Goal: Navigation & Orientation: Find specific page/section

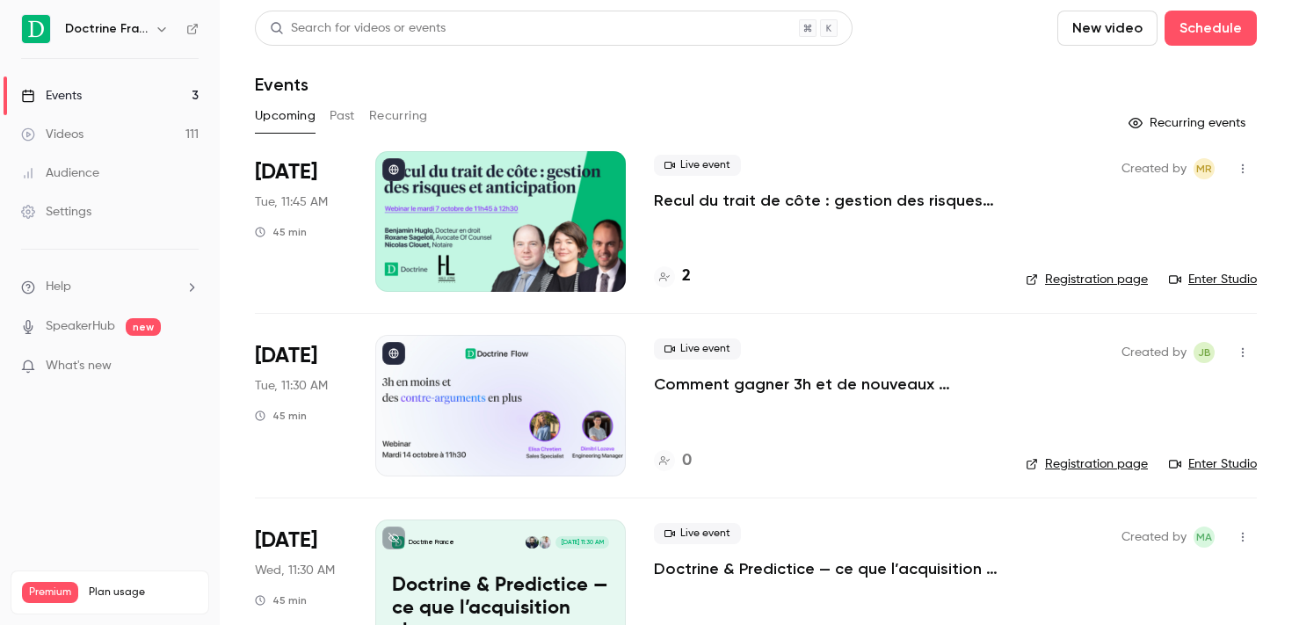
click at [163, 39] on button "button" at bounding box center [161, 28] width 21 height 21
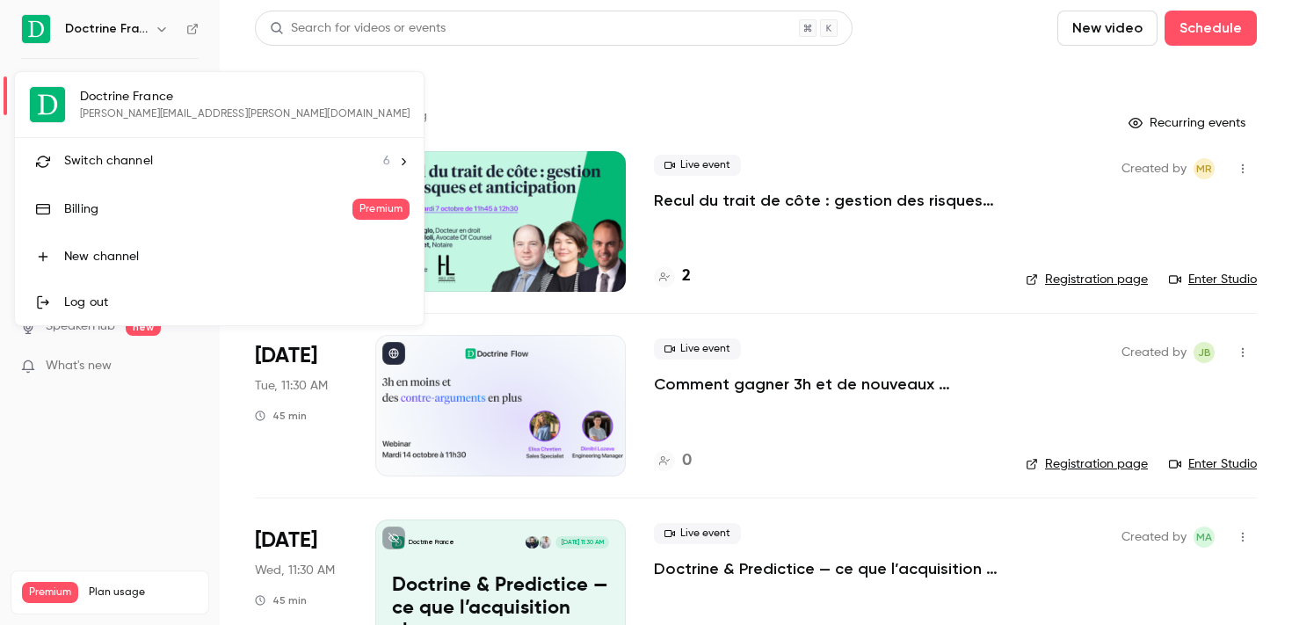
click at [142, 153] on span "Switch channel" at bounding box center [108, 161] width 89 height 18
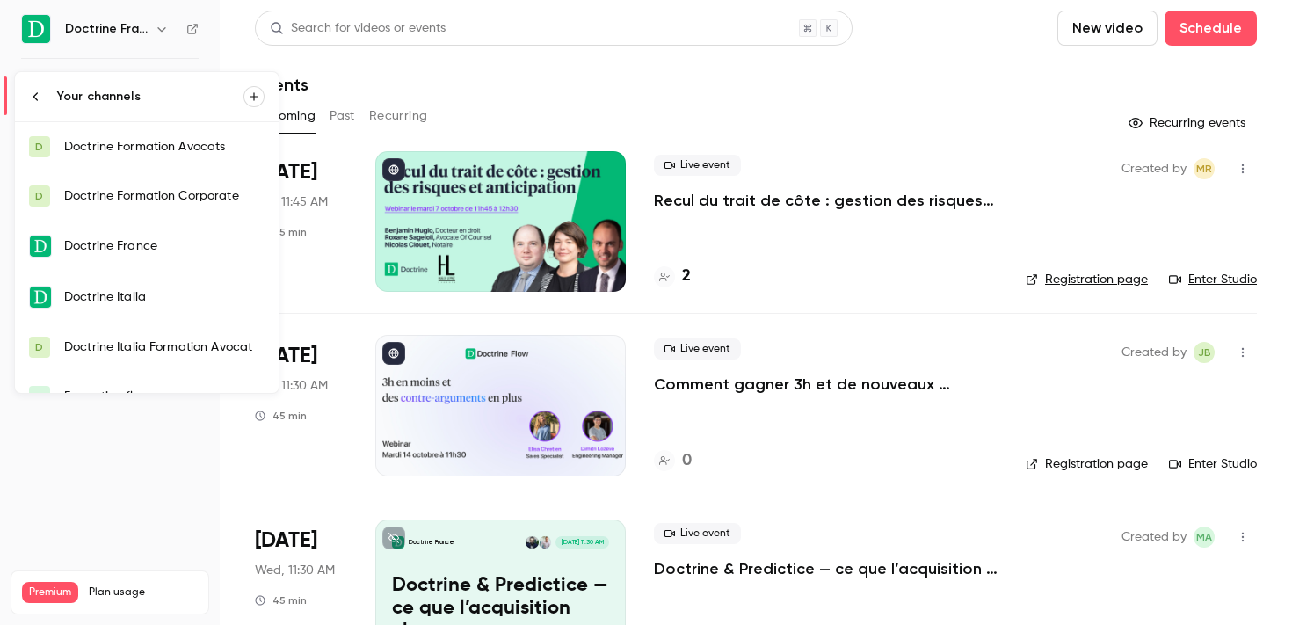
click at [135, 190] on div "Doctrine Formation Corporate" at bounding box center [164, 196] width 200 height 18
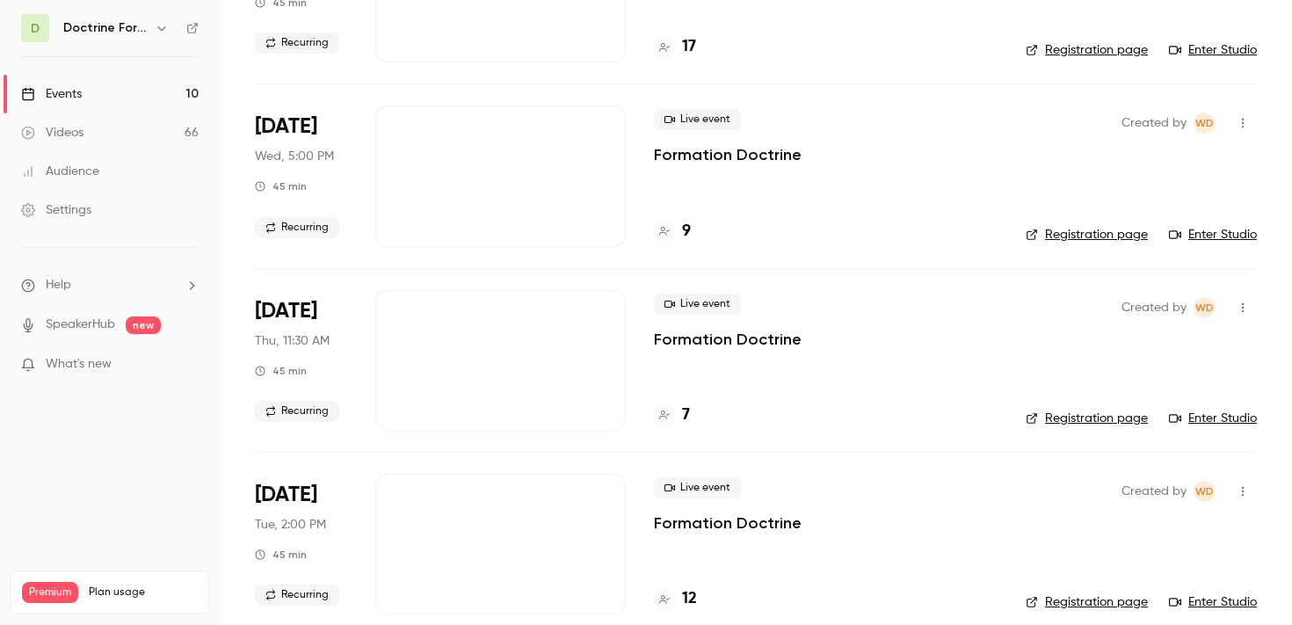
scroll to position [235, 0]
